Goal: Transaction & Acquisition: Purchase product/service

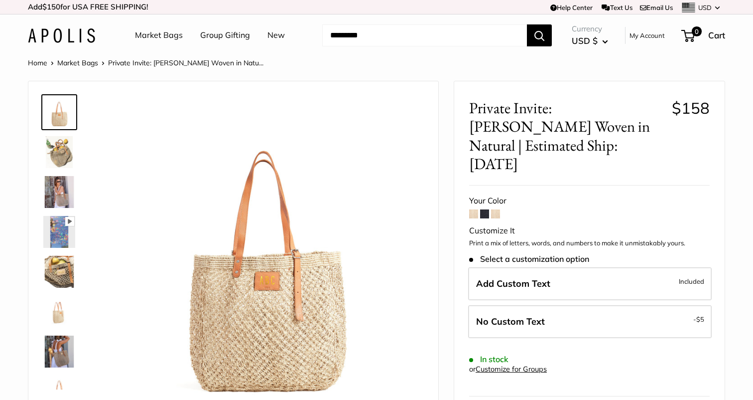
click at [500, 65] on div "Home Market Bags Private Invite: [PERSON_NAME] Woven in [GEOGRAPHIC_DATA]..." at bounding box center [376, 62] width 697 height 13
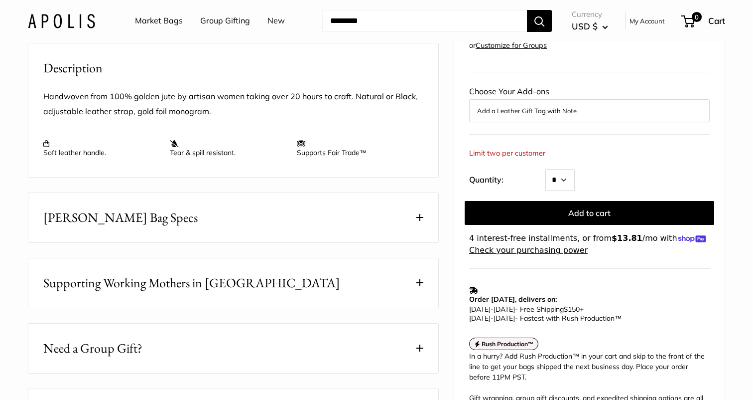
scroll to position [391, 0]
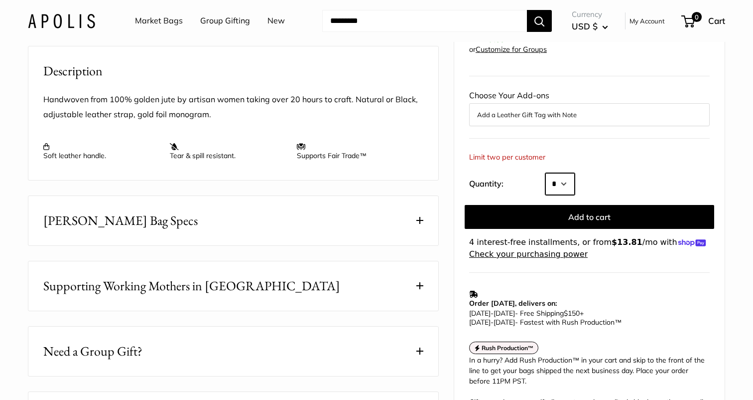
click at [560, 173] on select "* *" at bounding box center [560, 184] width 29 height 22
select select "*"
click at [546, 173] on select "* *" at bounding box center [560, 184] width 29 height 22
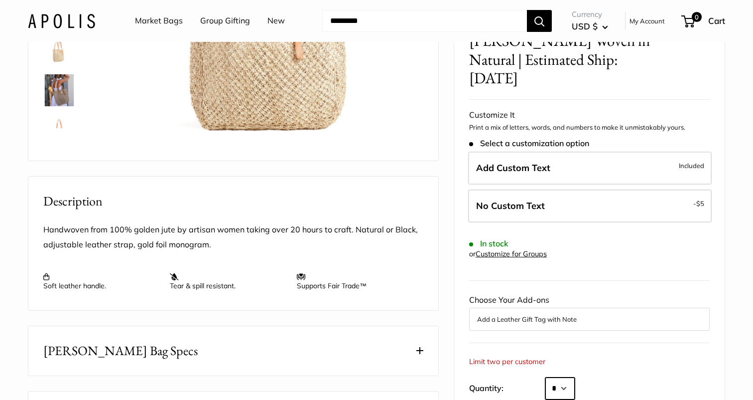
scroll to position [0, 0]
